Goal: Information Seeking & Learning: Learn about a topic

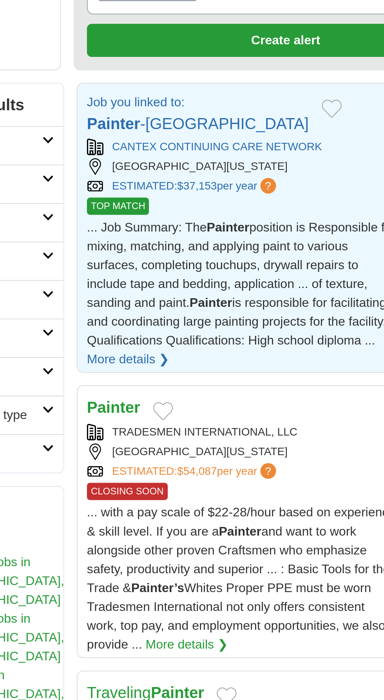
scroll to position [0, 0]
click at [142, 293] on link "More details ❯" at bounding box center [151, 297] width 41 height 9
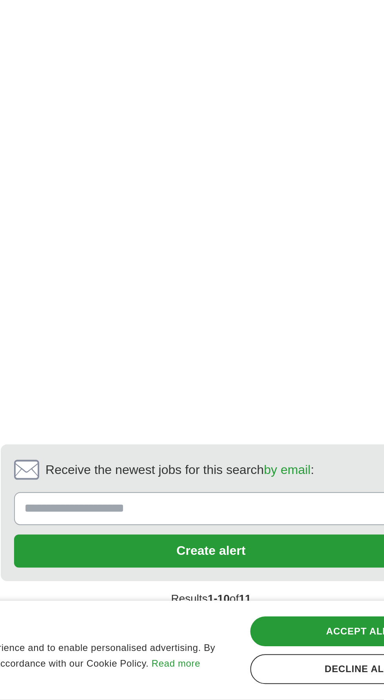
scroll to position [1395, 0]
